Goal: Find contact information: Find contact information

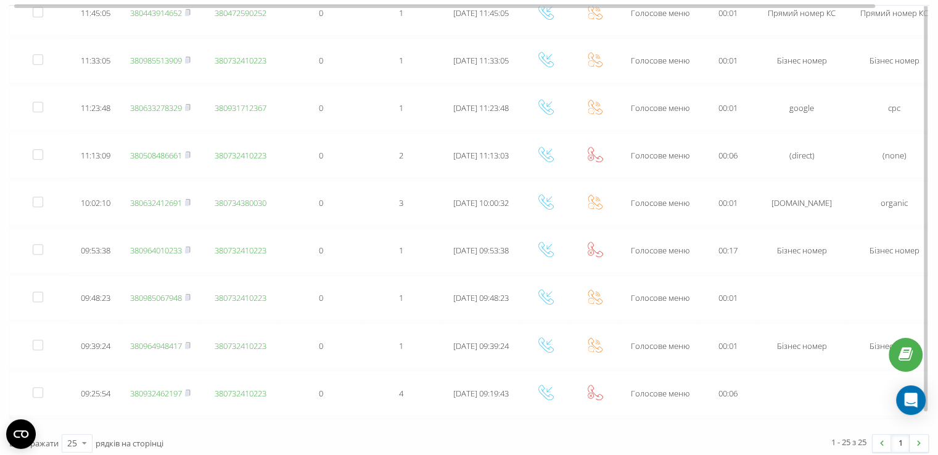
scroll to position [947, 0]
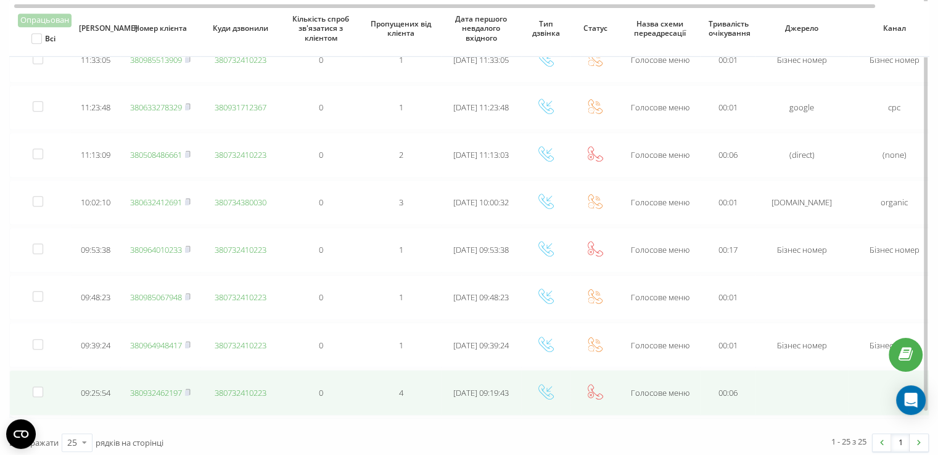
click at [147, 387] on link "380932462197" at bounding box center [156, 392] width 52 height 11
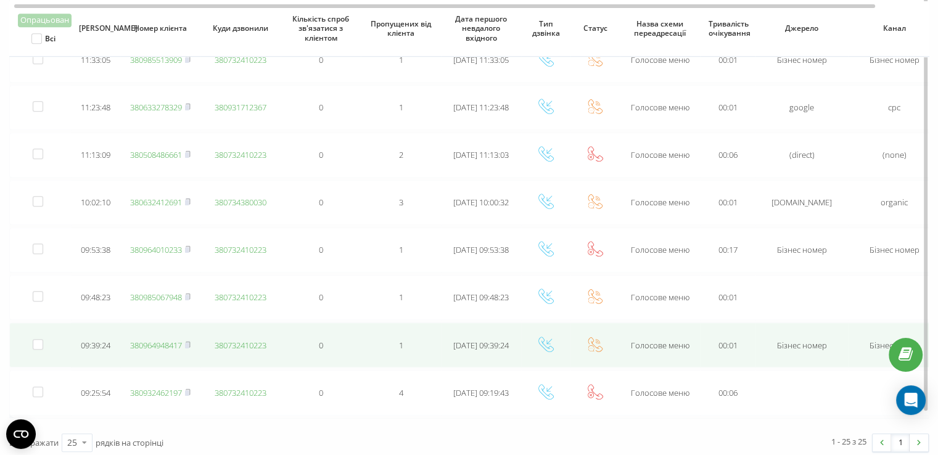
click at [166, 340] on link "380964948417" at bounding box center [156, 345] width 52 height 11
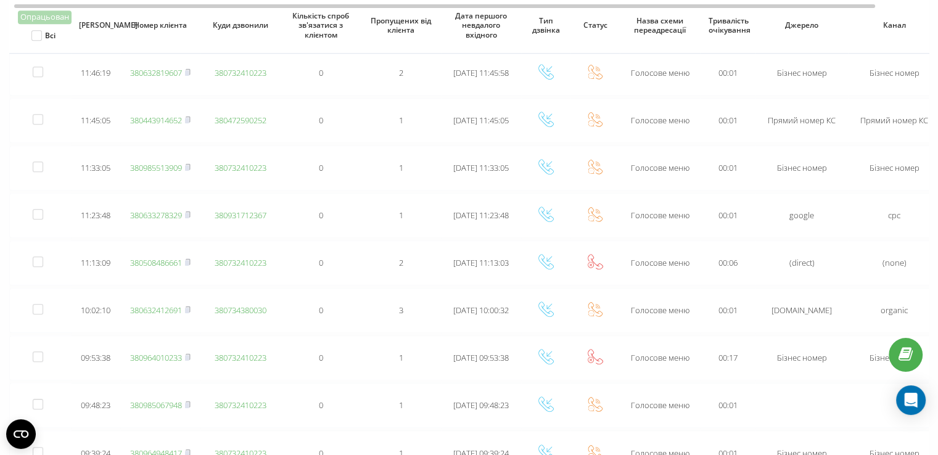
scroll to position [842, 0]
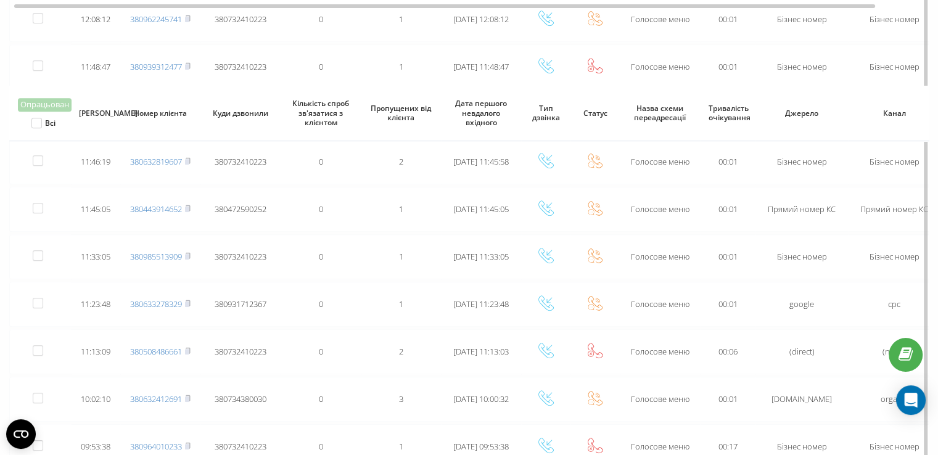
scroll to position [900, 0]
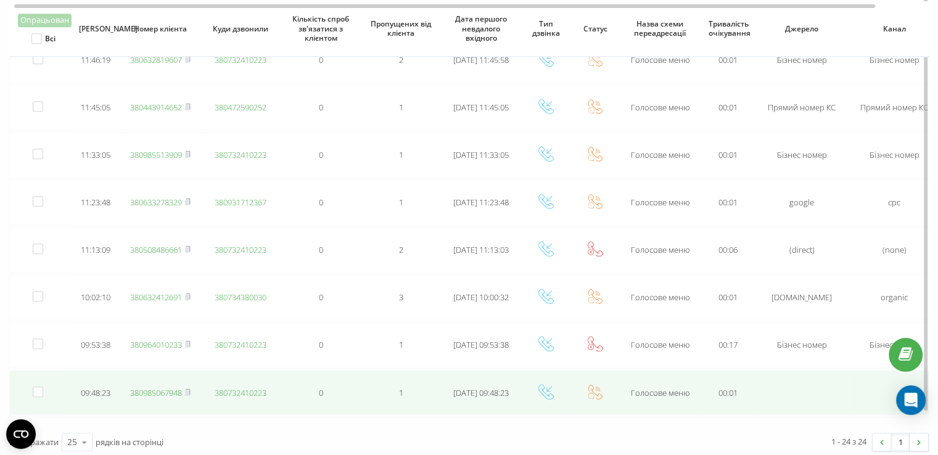
click at [168, 387] on link "380985067948" at bounding box center [156, 392] width 52 height 11
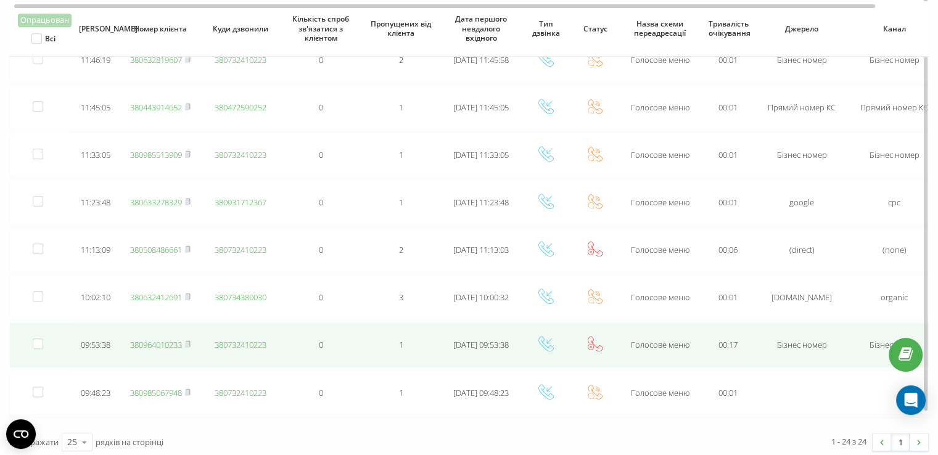
click at [155, 339] on link "380964010233" at bounding box center [156, 344] width 52 height 11
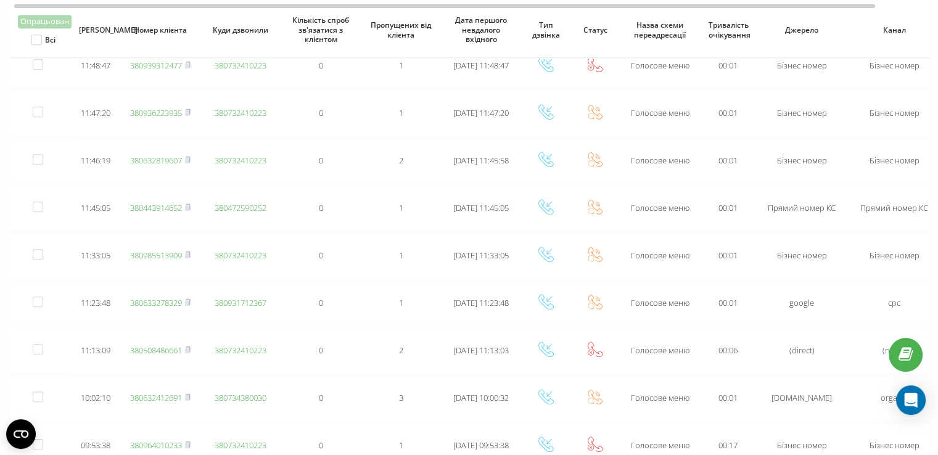
scroll to position [800, 0]
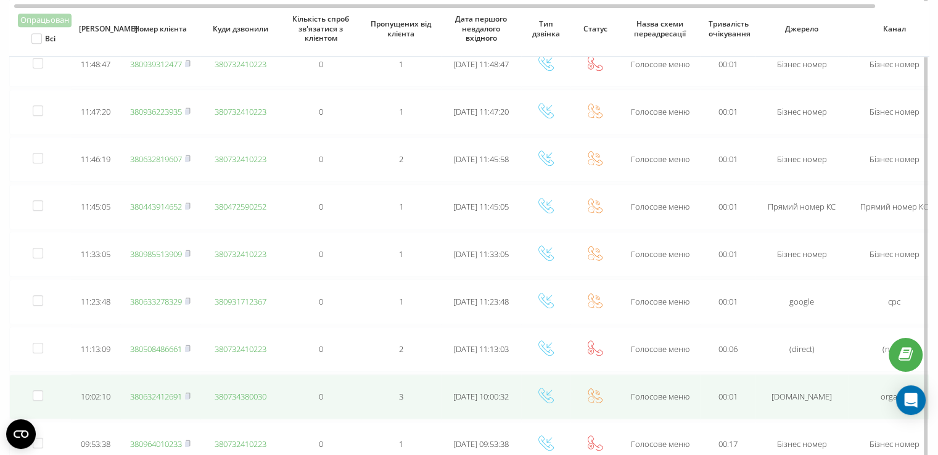
click at [147, 391] on link "380632412691" at bounding box center [156, 396] width 52 height 11
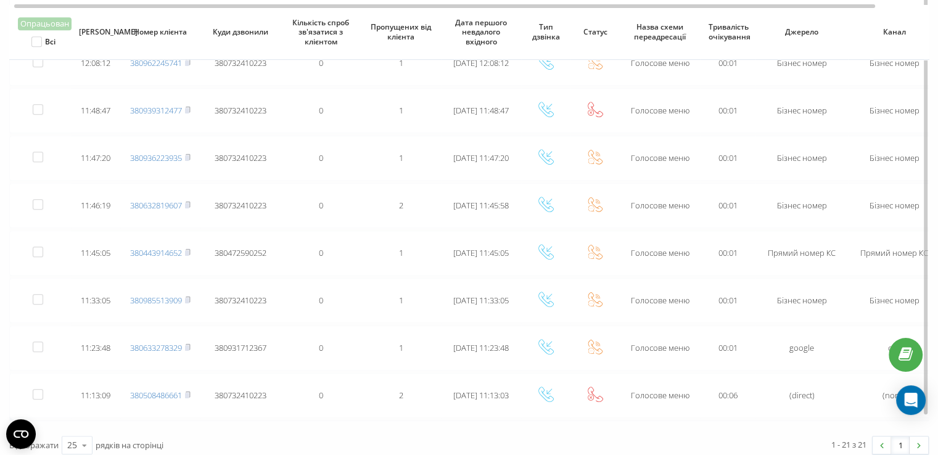
scroll to position [757, 0]
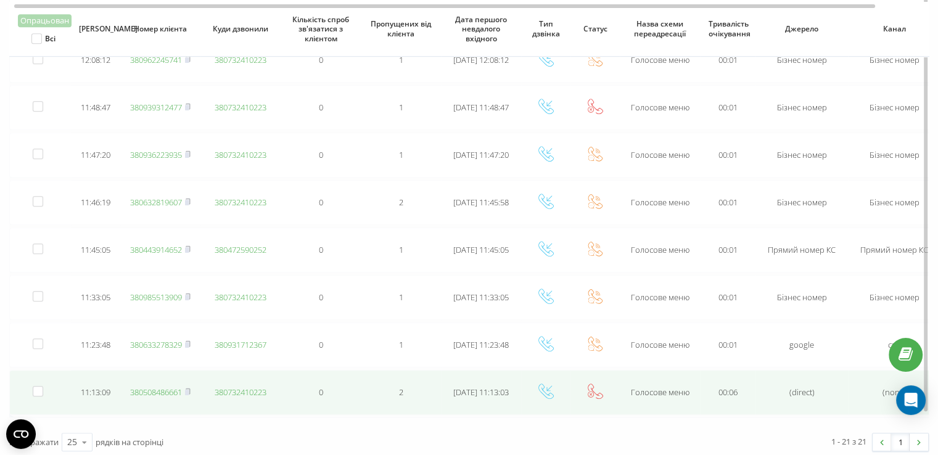
drag, startPoint x: 159, startPoint y: 385, endPoint x: 150, endPoint y: 396, distance: 13.6
click at [159, 387] on link "380508486661" at bounding box center [156, 392] width 52 height 11
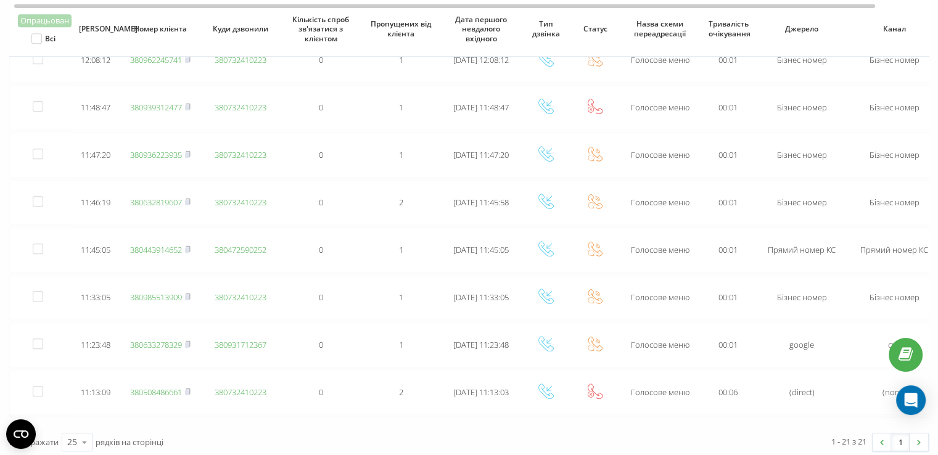
click at [252, 434] on div "Відображати 25 10 25 50 100 рядків на сторінці" at bounding box center [235, 442] width 469 height 36
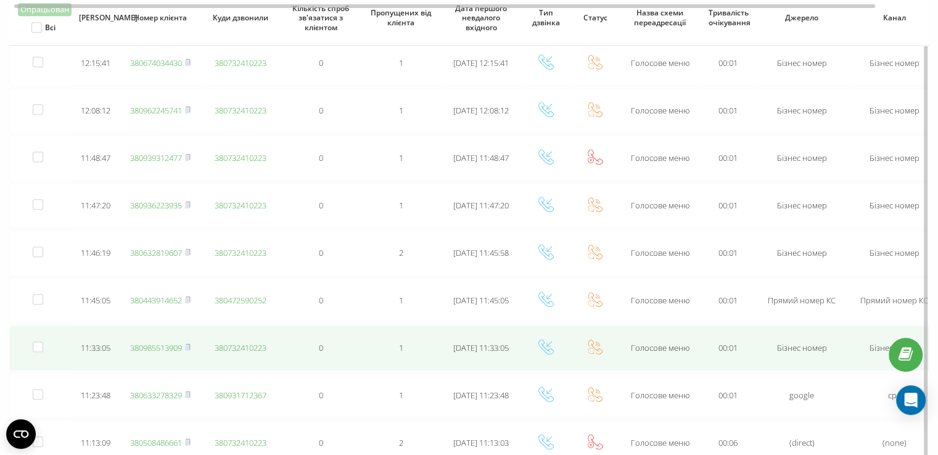
scroll to position [695, 0]
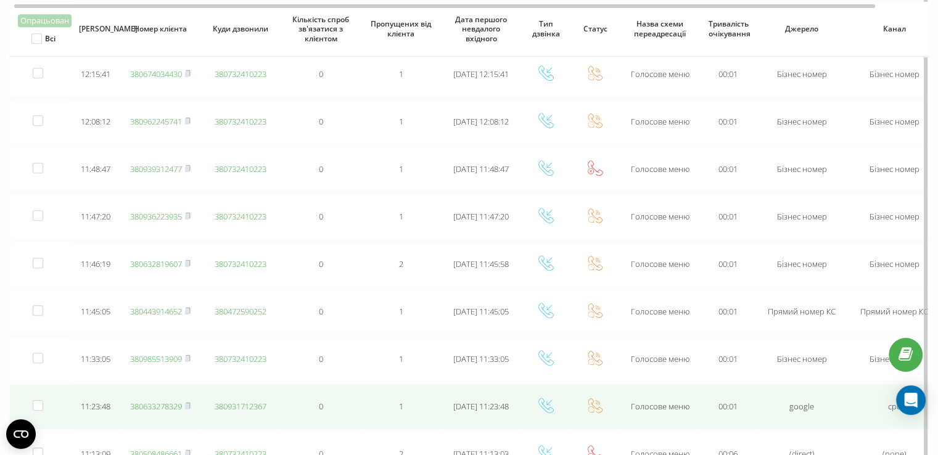
click at [137, 401] on link "380633278329" at bounding box center [156, 406] width 52 height 11
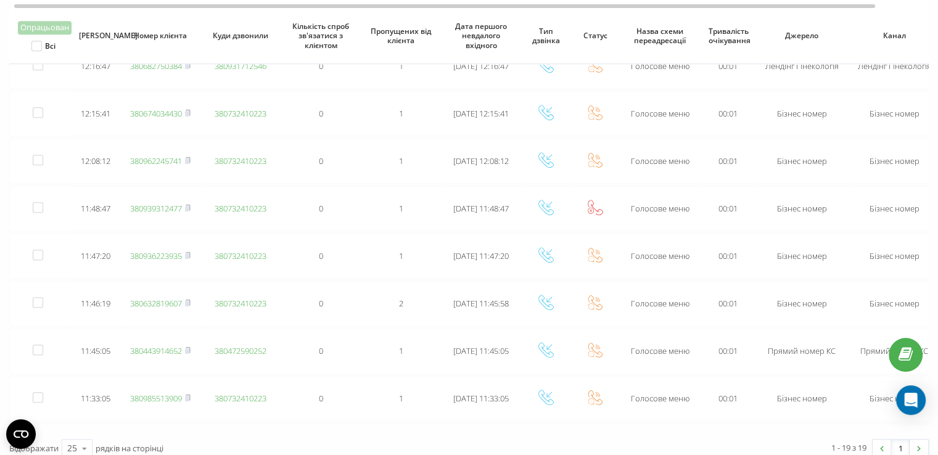
scroll to position [663, 0]
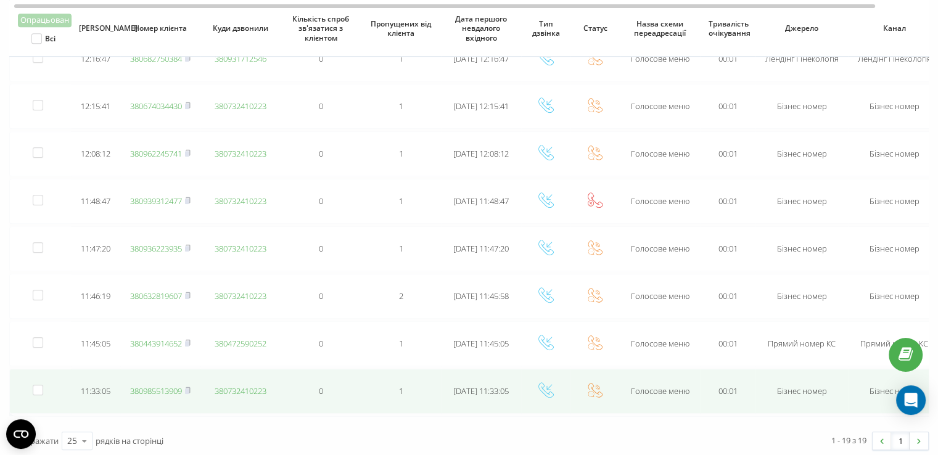
click at [141, 387] on link "380985513909" at bounding box center [156, 390] width 52 height 11
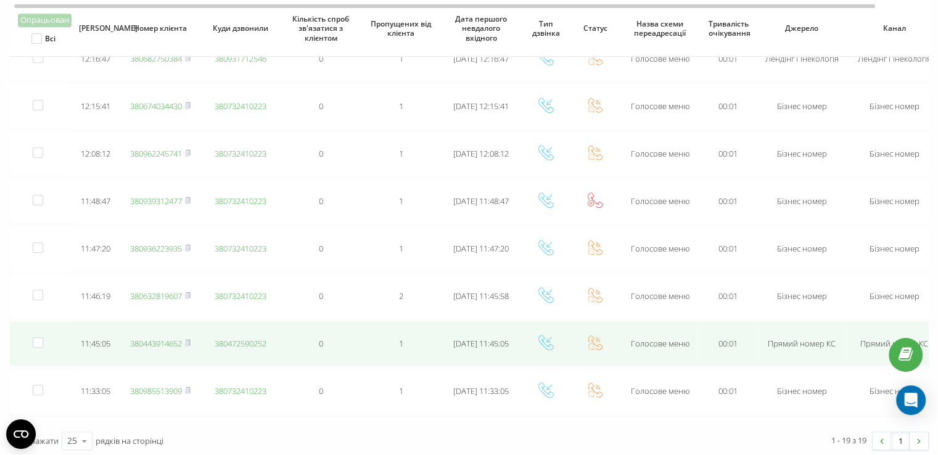
click at [174, 340] on link "380443914652" at bounding box center [156, 343] width 52 height 11
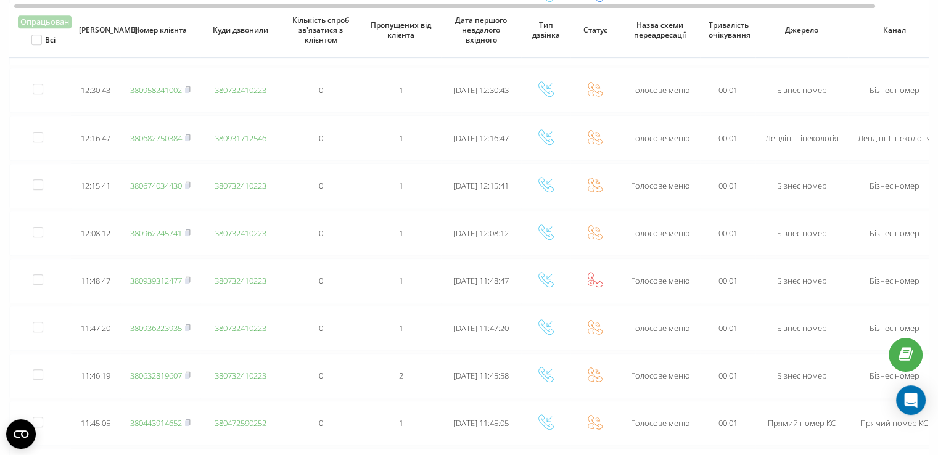
scroll to position [579, 0]
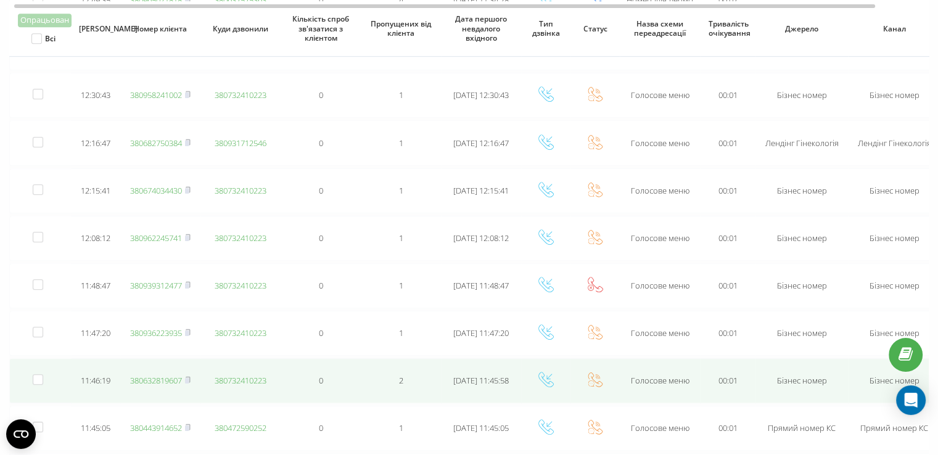
click at [163, 375] on link "380632819607" at bounding box center [156, 380] width 52 height 11
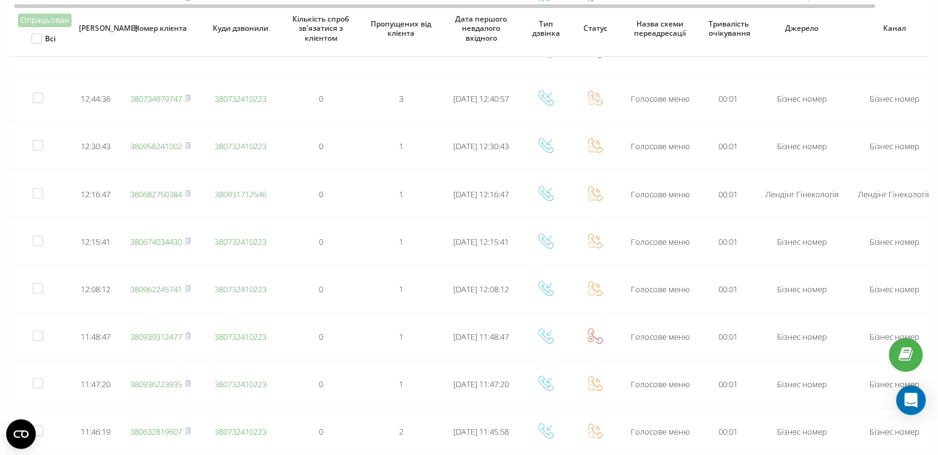
scroll to position [525, 0]
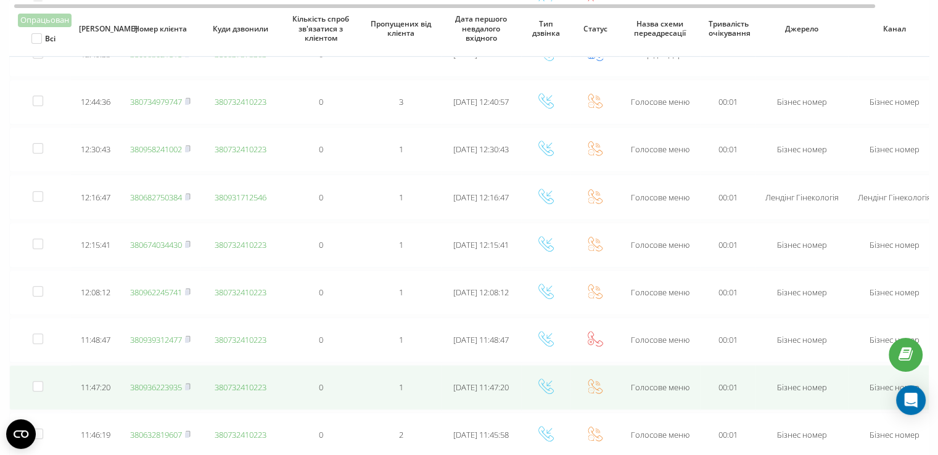
click at [165, 383] on link "380936223935" at bounding box center [156, 387] width 52 height 11
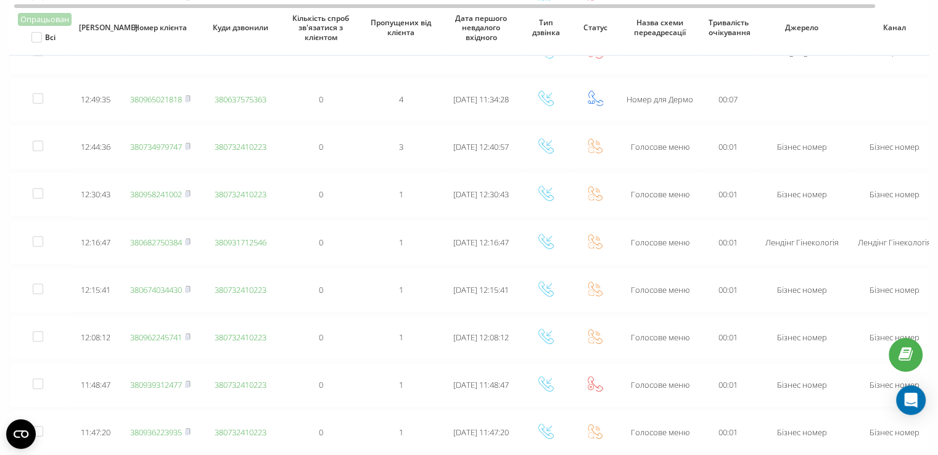
scroll to position [478, 0]
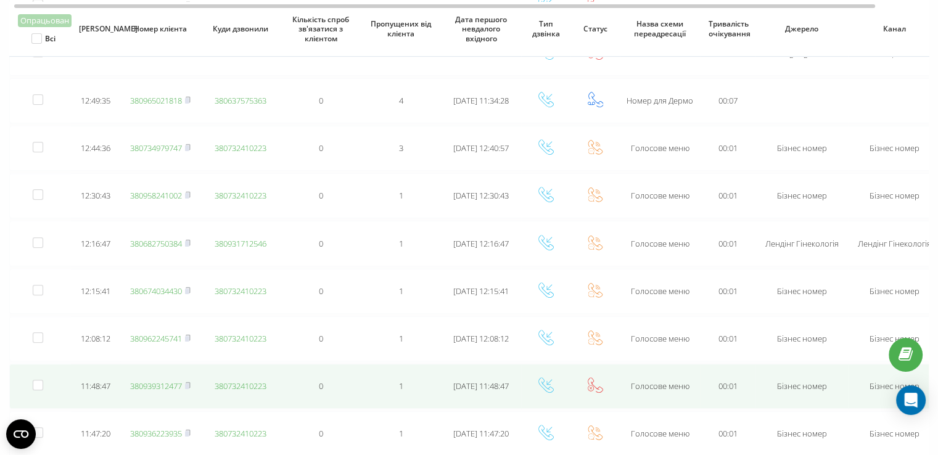
click at [148, 380] on link "380939312477" at bounding box center [156, 385] width 52 height 11
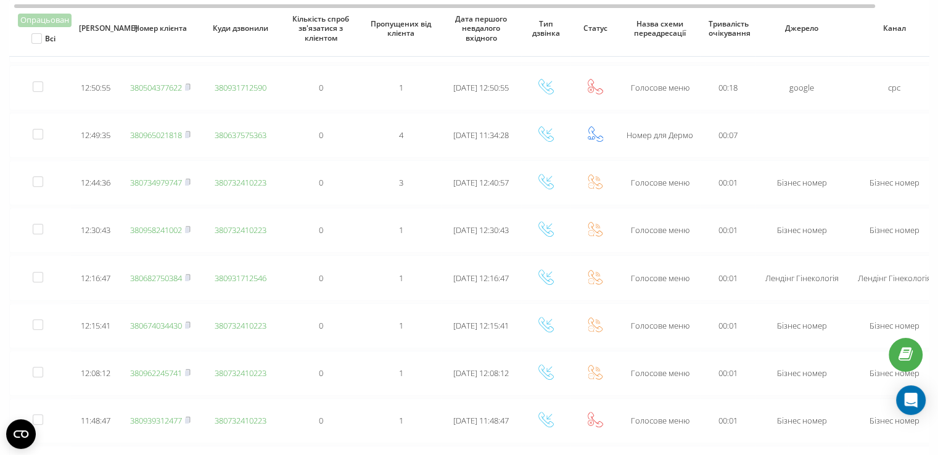
scroll to position [443, 0]
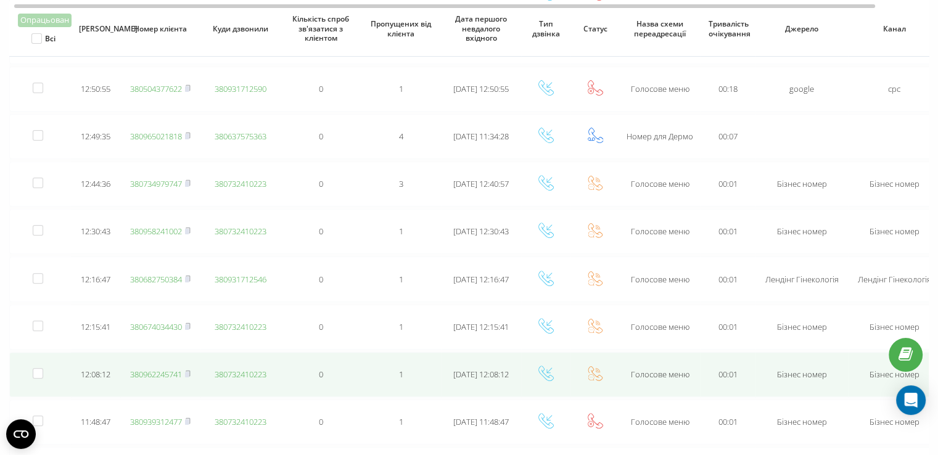
click at [148, 369] on link "380962245741" at bounding box center [156, 374] width 52 height 11
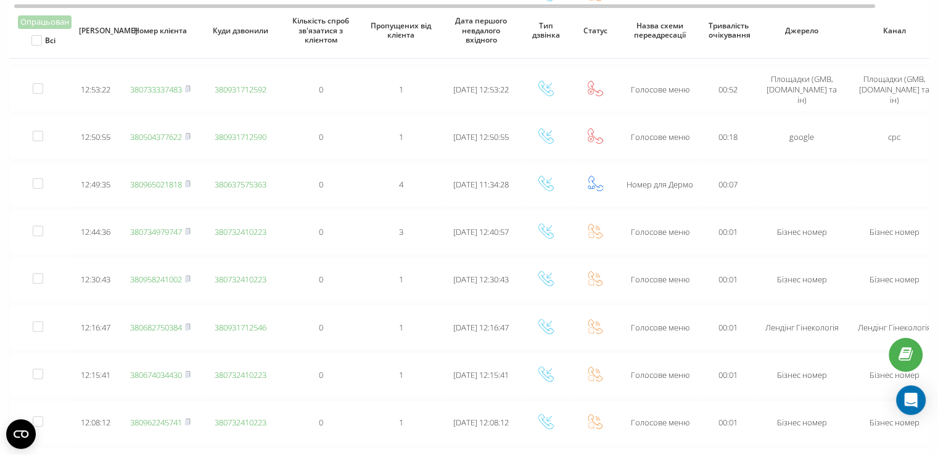
scroll to position [385, 0]
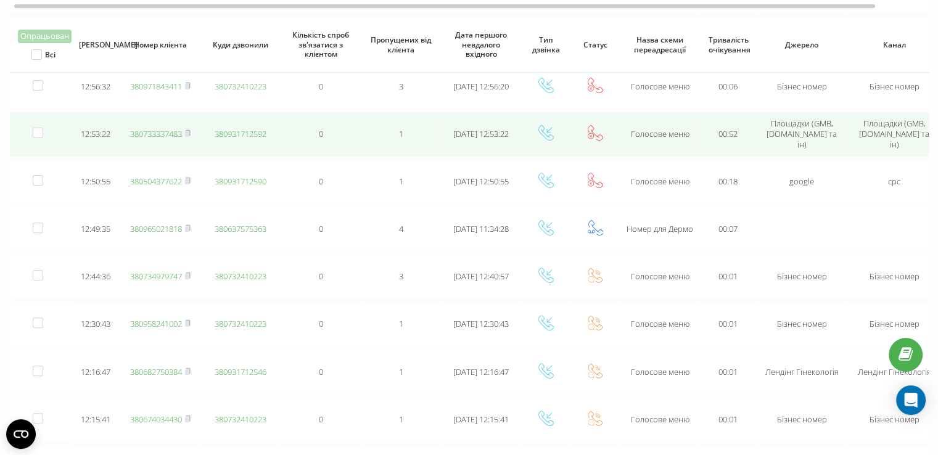
scroll to position [473, 0]
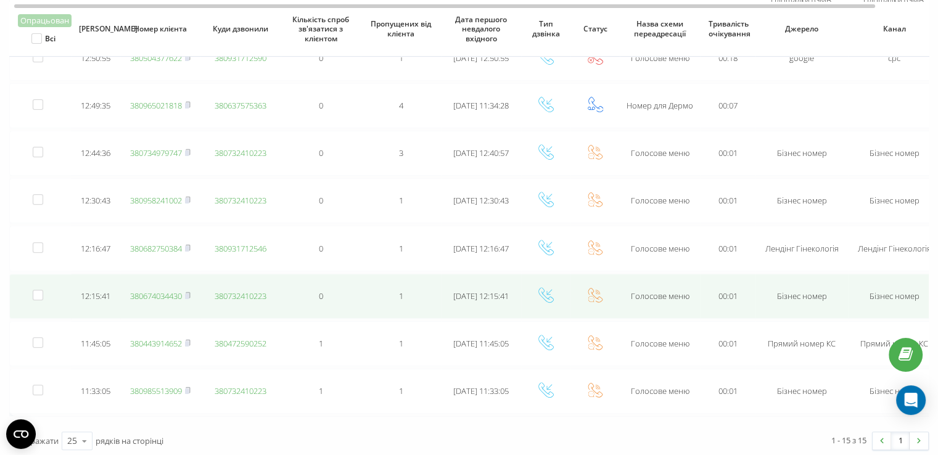
click at [163, 292] on link "380674034430" at bounding box center [156, 295] width 52 height 11
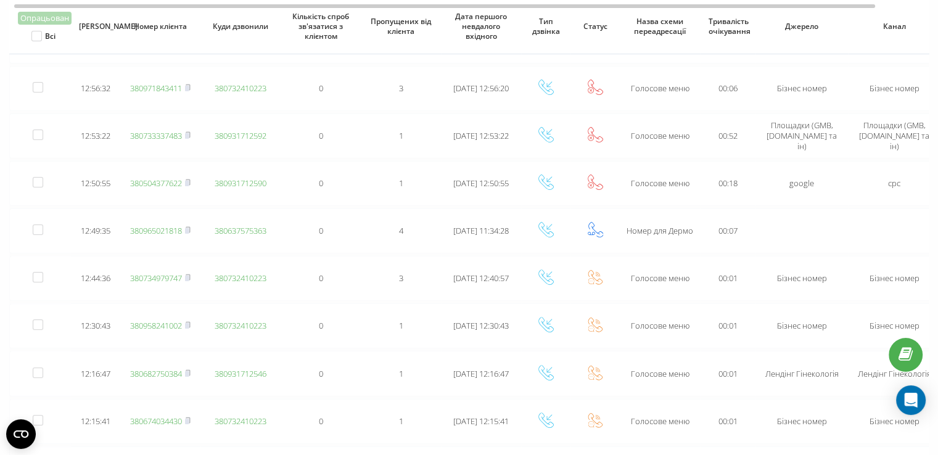
scroll to position [344, 0]
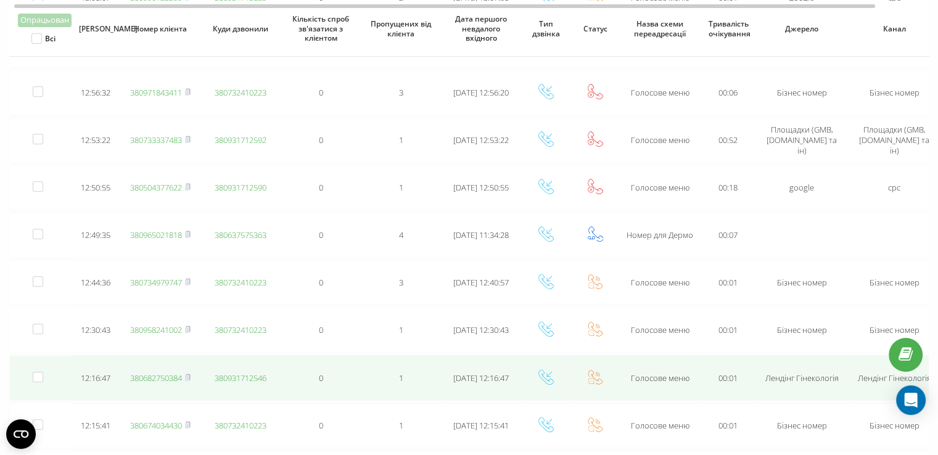
click at [163, 373] on link "380682750384" at bounding box center [156, 377] width 52 height 11
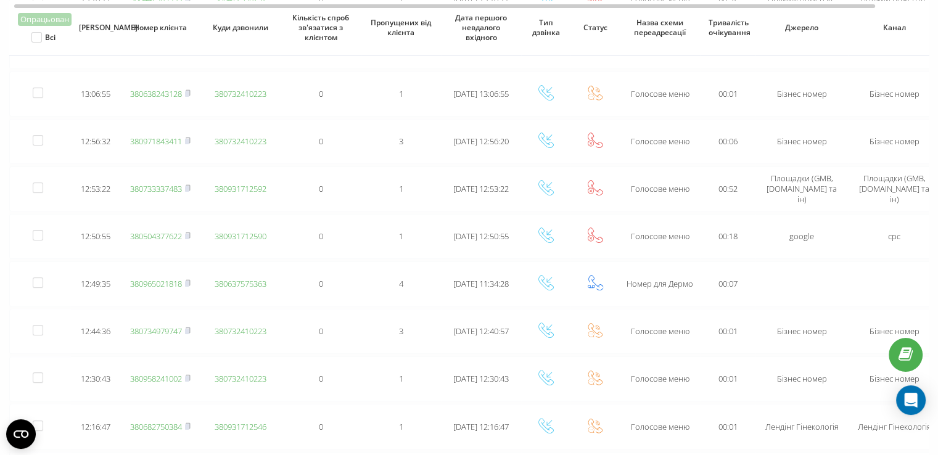
scroll to position [294, 0]
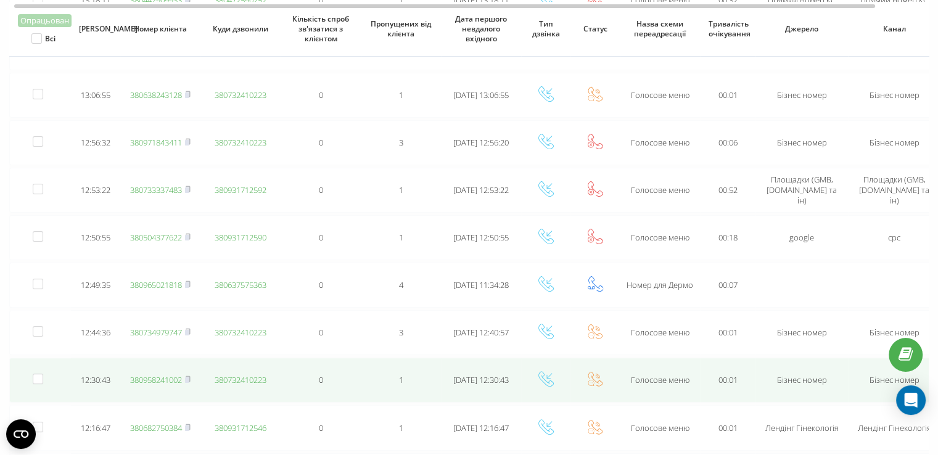
click at [169, 377] on link "380958241002" at bounding box center [156, 379] width 52 height 11
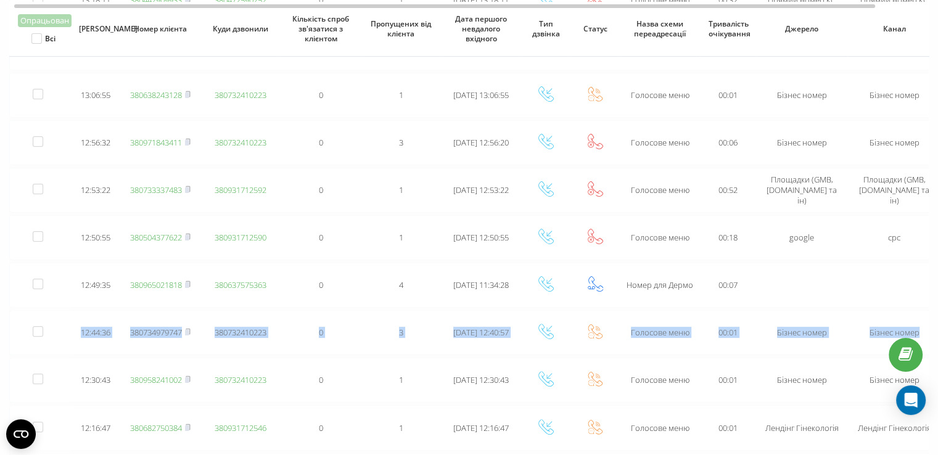
drag, startPoint x: 936, startPoint y: 322, endPoint x: 937, endPoint y: 304, distance: 18.5
click at [937, 304] on div "Експорт 21.09.2025 - 21.09.2025 Опрацьован Всі Дата дзвінка Номер клієнта Куди …" at bounding box center [469, 191] width 938 height 896
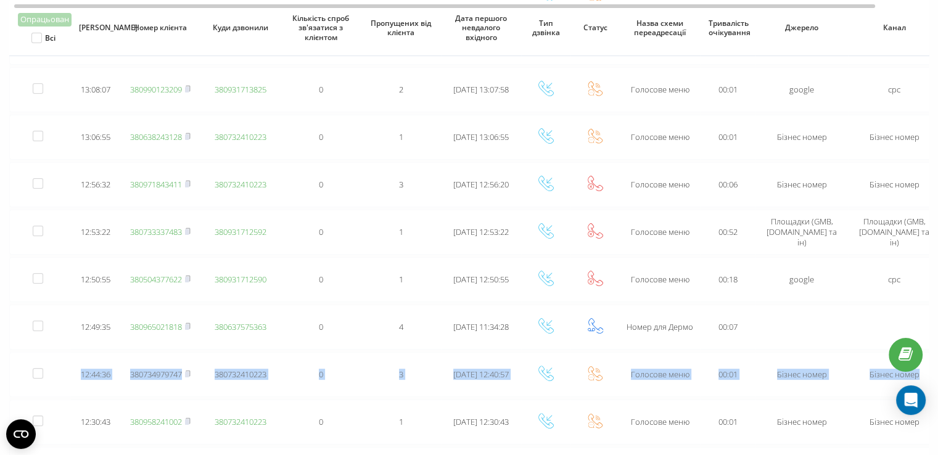
scroll to position [252, 0]
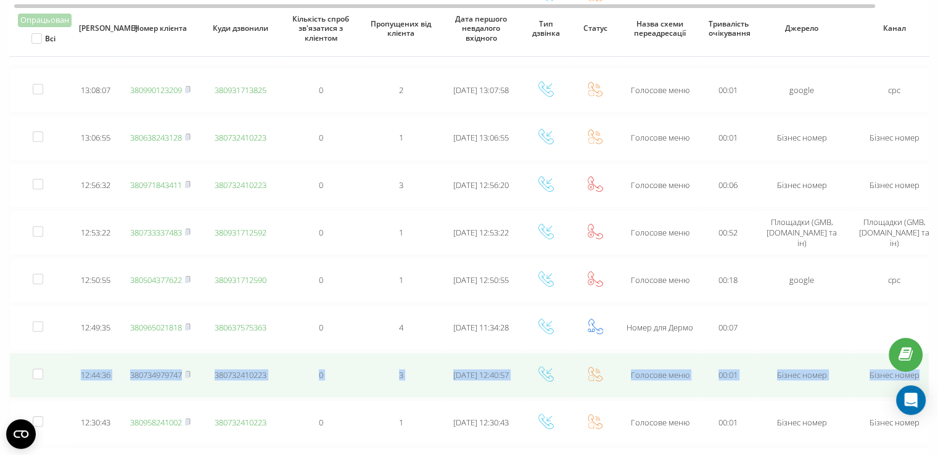
click at [928, 353] on td "Бізнес номер" at bounding box center [894, 375] width 92 height 45
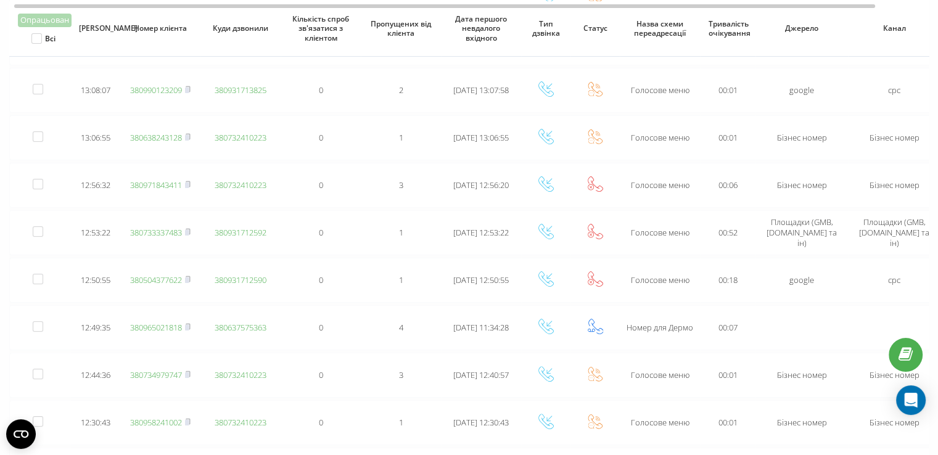
click at [937, 346] on div "Експорт 21.09.2025 - 21.09.2025 Опрацьован Всі Дата дзвінка Номер клієнта Куди …" at bounding box center [469, 233] width 938 height 896
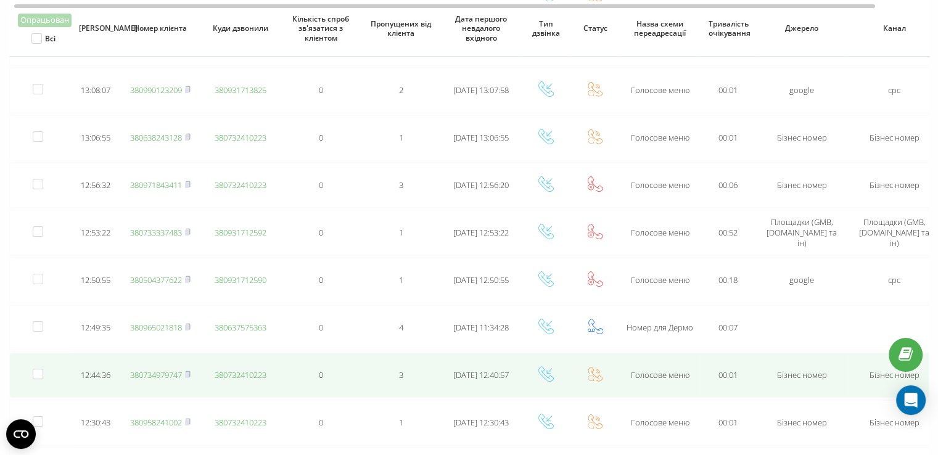
drag, startPoint x: 155, startPoint y: 372, endPoint x: 287, endPoint y: 358, distance: 132.7
click at [155, 372] on link "380734979747" at bounding box center [156, 374] width 52 height 11
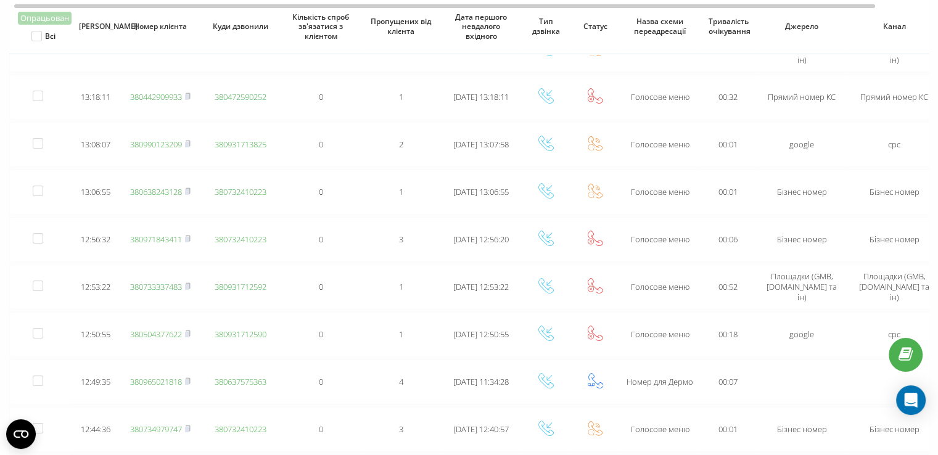
scroll to position [195, 0]
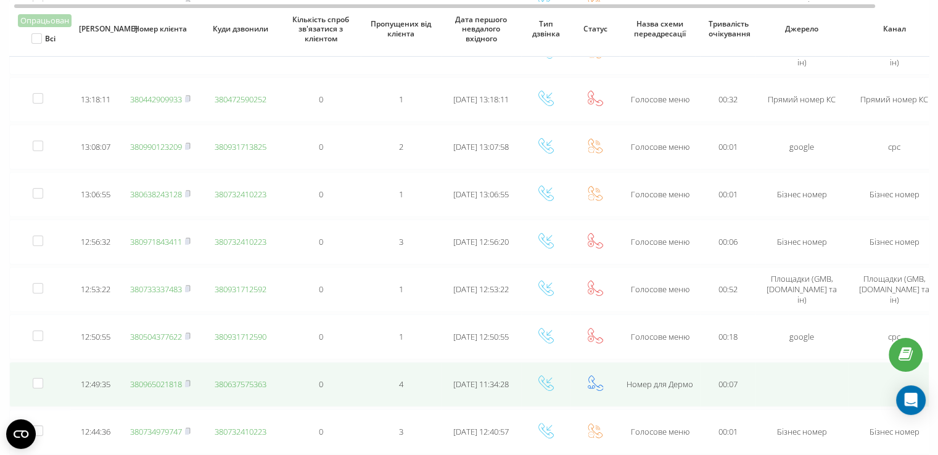
click at [158, 383] on link "380965021818" at bounding box center [156, 384] width 52 height 11
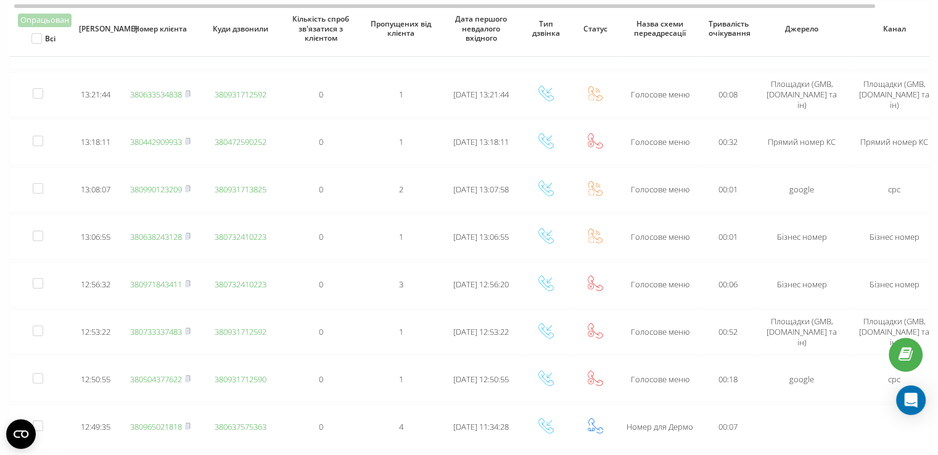
scroll to position [151, 0]
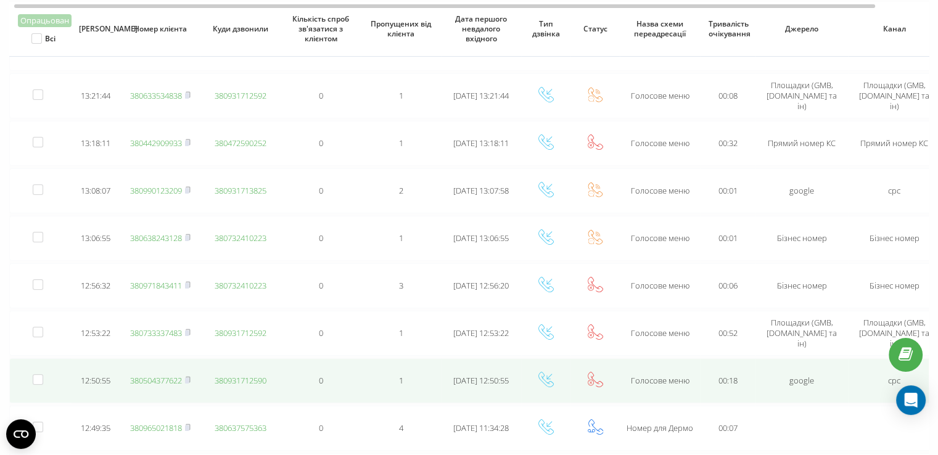
click at [163, 375] on link "380504377622" at bounding box center [156, 380] width 52 height 11
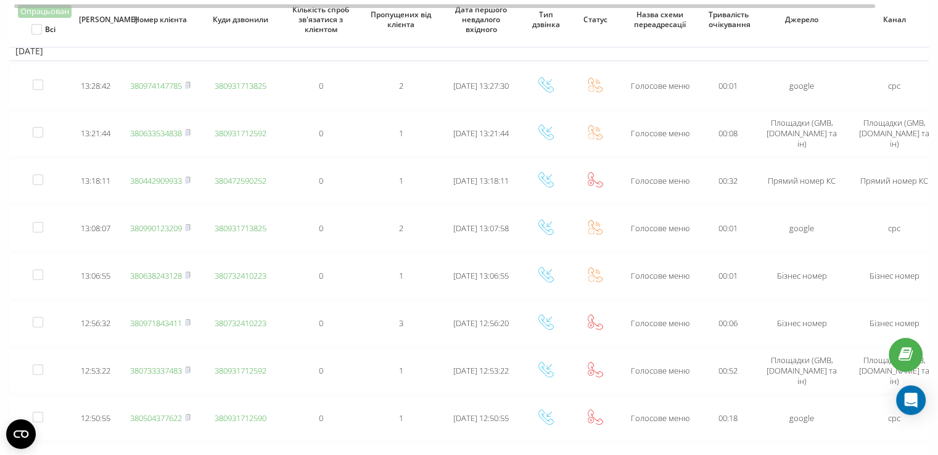
scroll to position [101, 0]
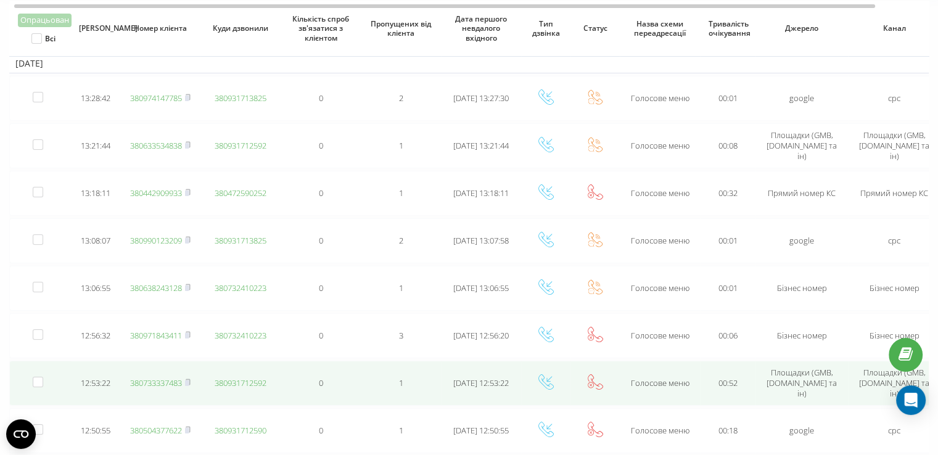
click at [163, 381] on link "380733337483" at bounding box center [156, 382] width 52 height 11
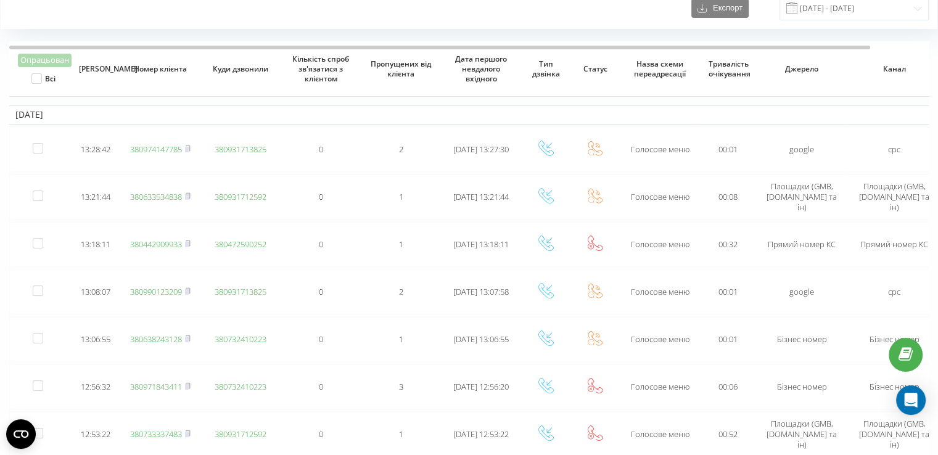
scroll to position [49, 0]
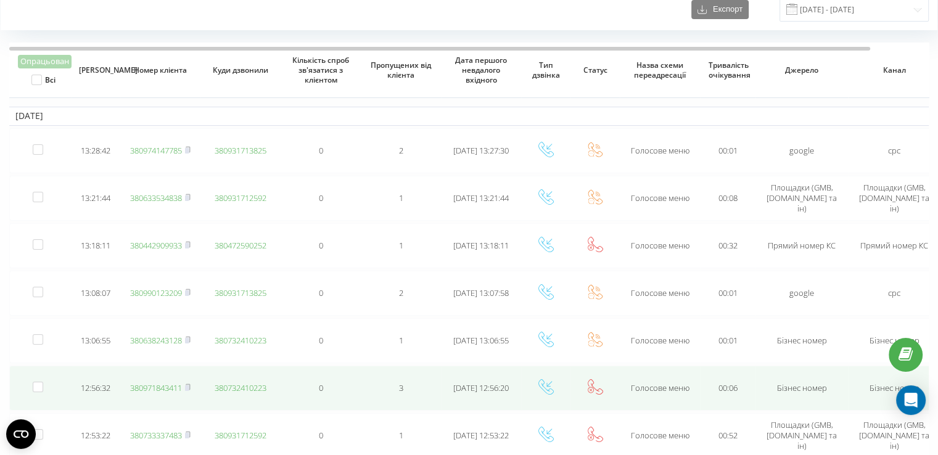
click at [151, 384] on link "380971843411" at bounding box center [156, 387] width 52 height 11
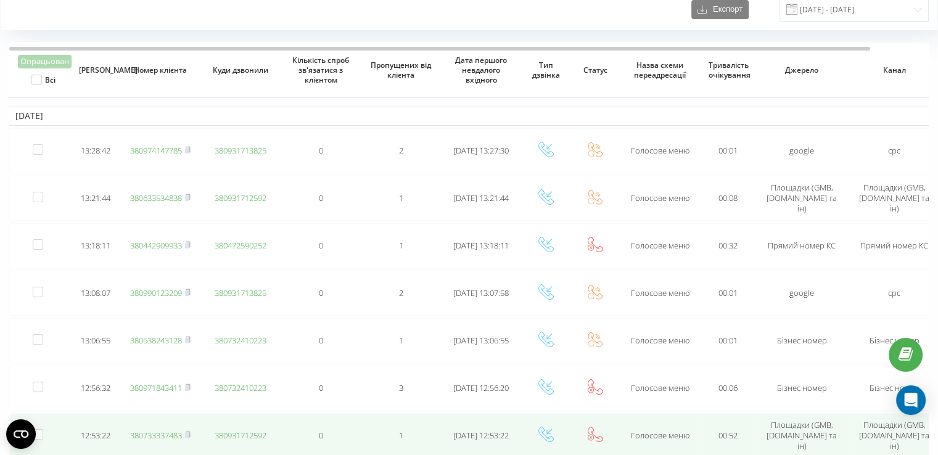
scroll to position [0, 0]
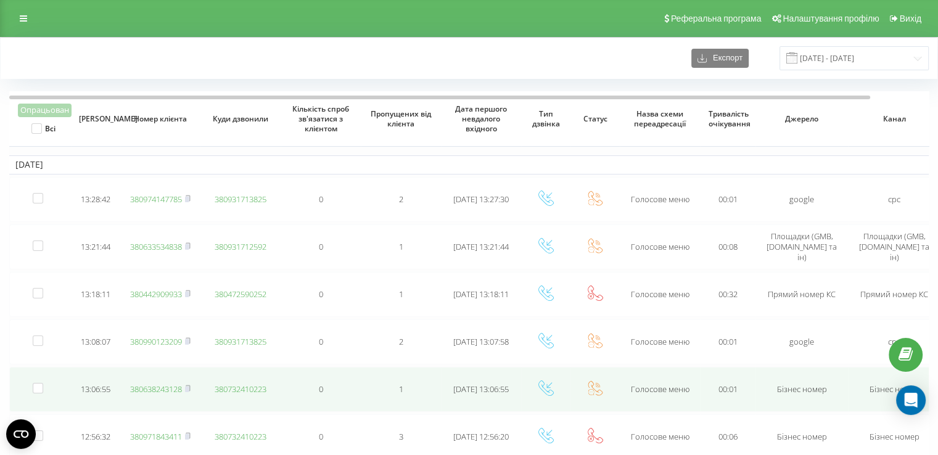
click at [150, 385] on link "380638243128" at bounding box center [156, 388] width 52 height 11
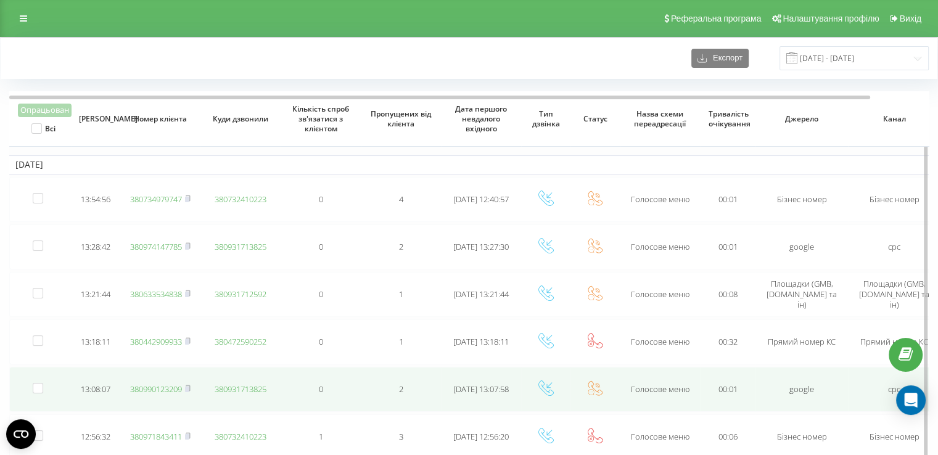
click at [170, 388] on link "380990123209" at bounding box center [156, 388] width 52 height 11
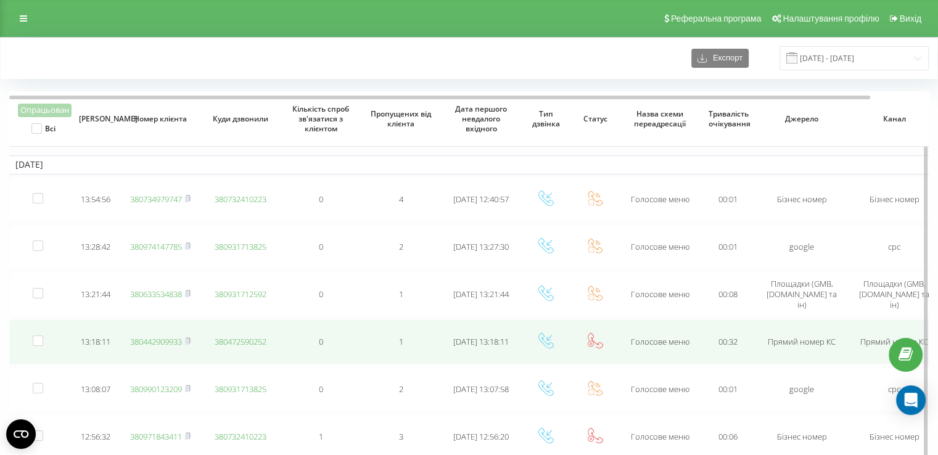
click at [154, 338] on link "380442909933" at bounding box center [156, 341] width 52 height 11
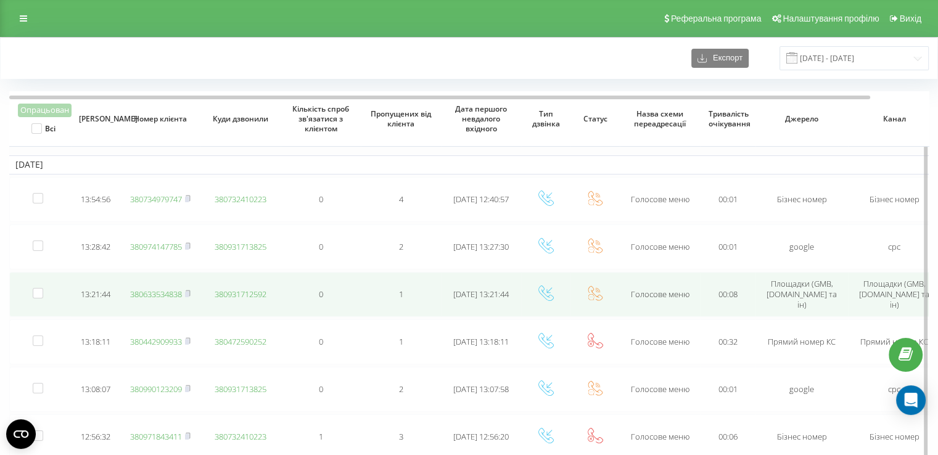
click at [161, 292] on link "380633534838" at bounding box center [156, 294] width 52 height 11
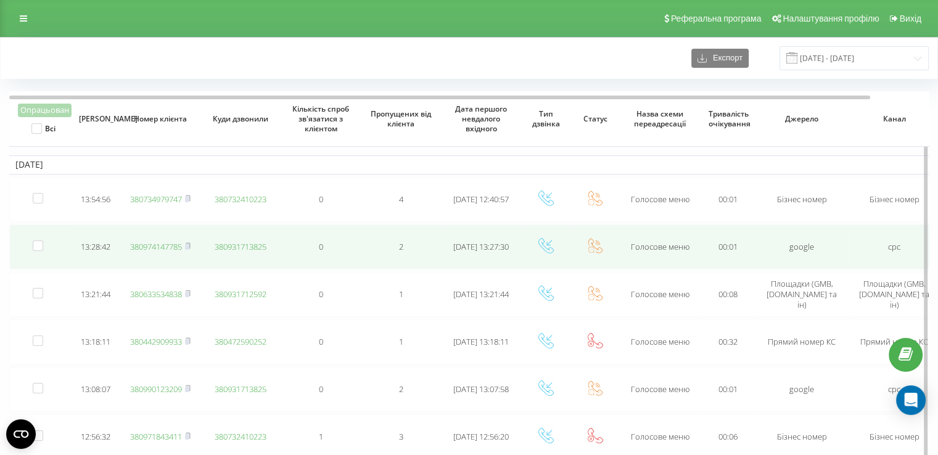
click at [144, 245] on link "380974147785" at bounding box center [156, 246] width 52 height 11
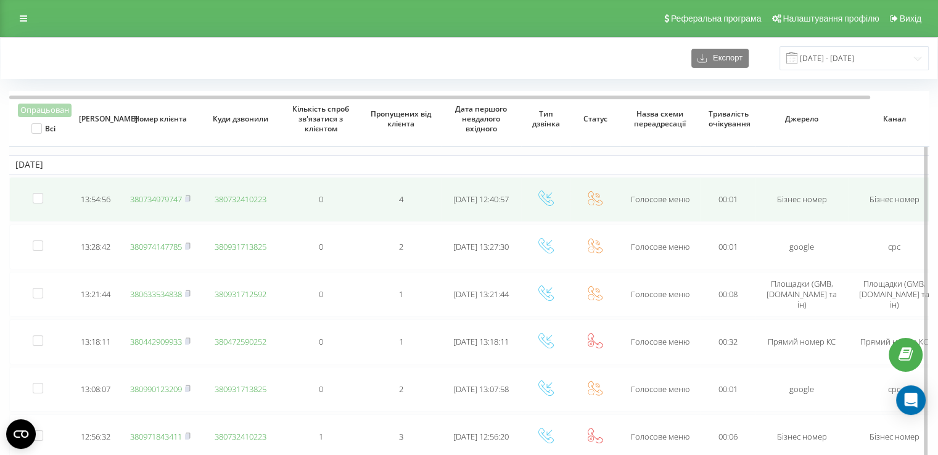
click at [166, 198] on link "380734979747" at bounding box center [156, 199] width 52 height 11
